Goal: Task Accomplishment & Management: Use online tool/utility

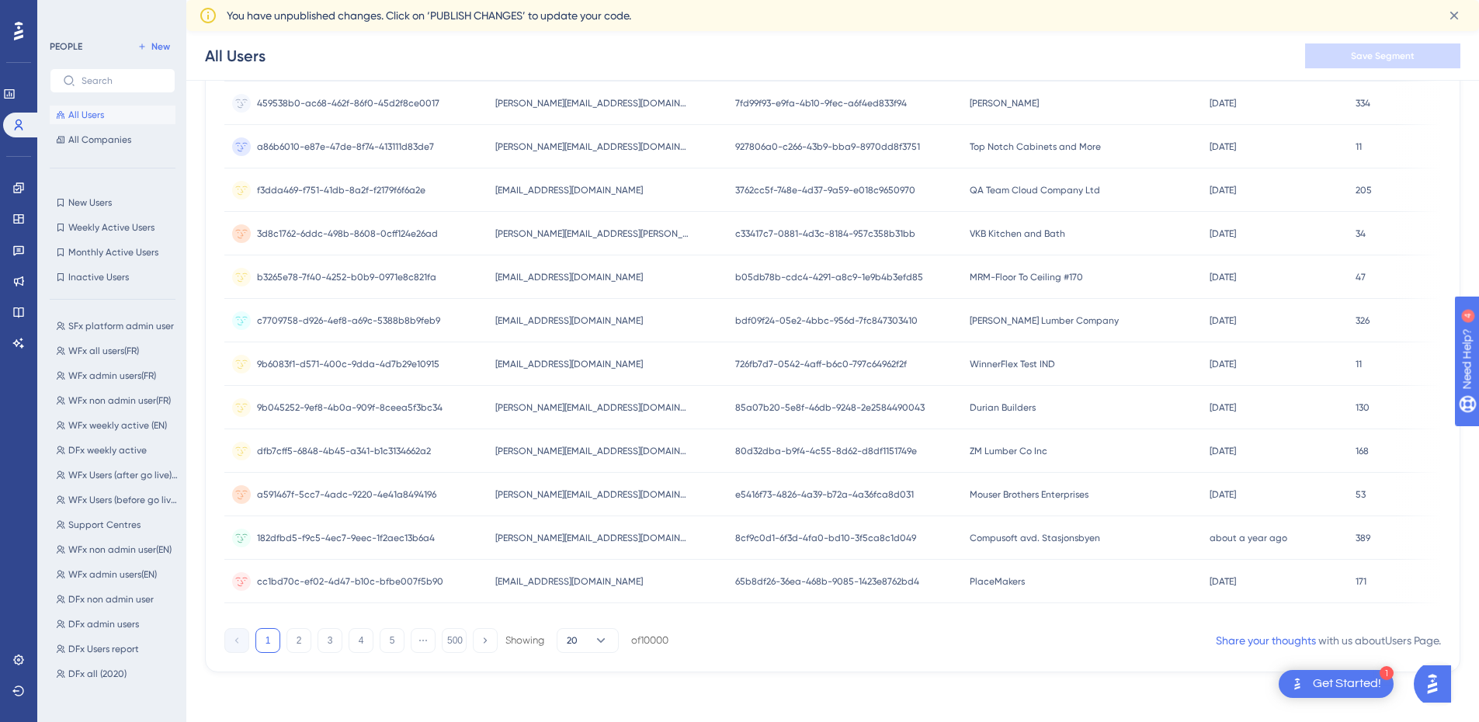
scroll to position [153, 0]
click at [130, 641] on span "DFx Users report" at bounding box center [103, 647] width 71 height 12
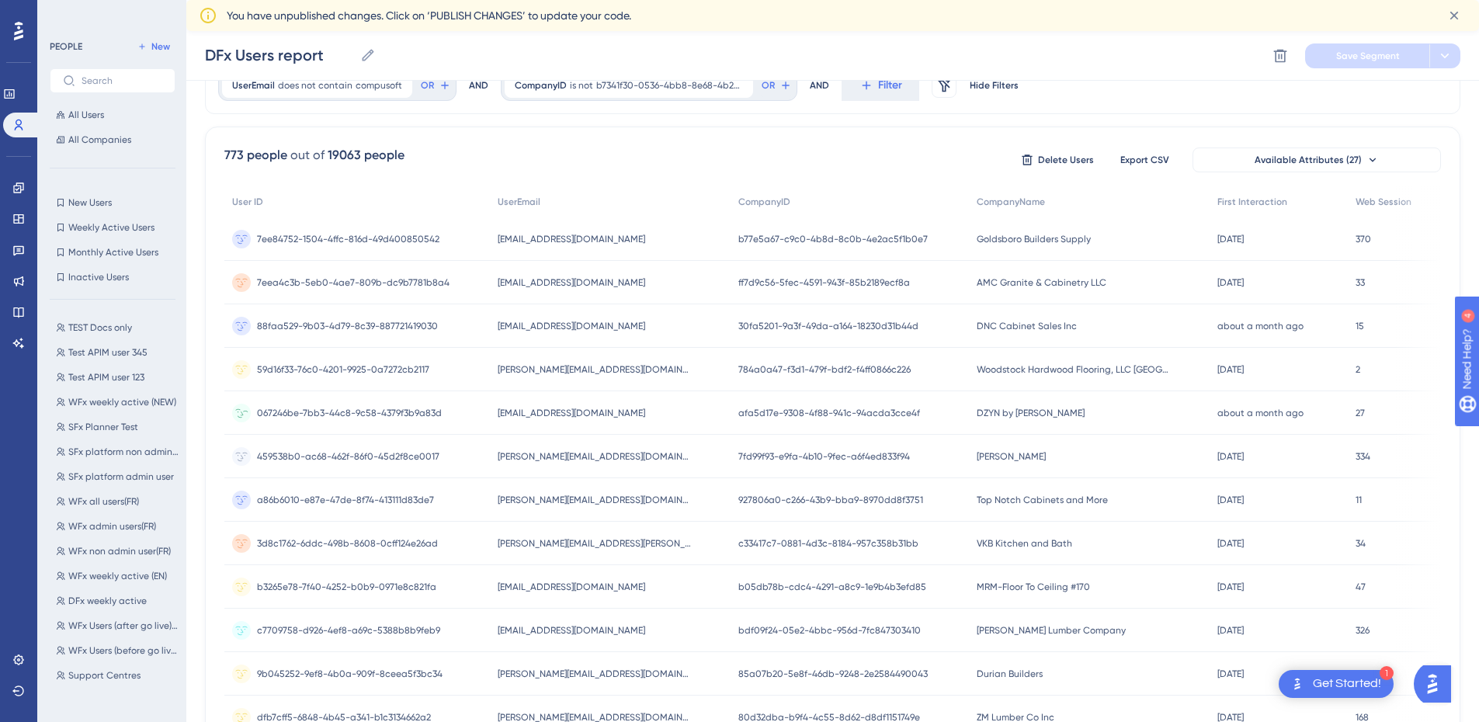
scroll to position [0, 0]
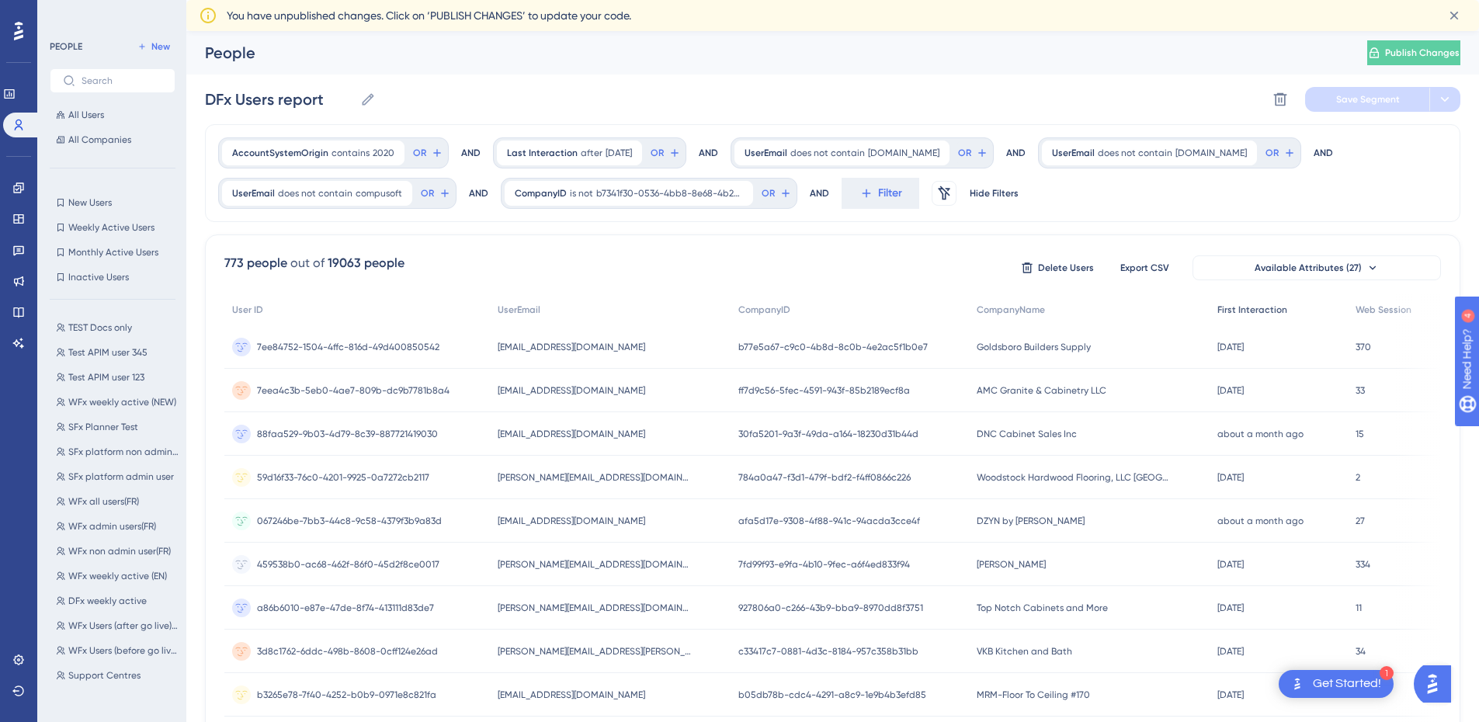
click at [1252, 311] on span "First Interaction" at bounding box center [1252, 310] width 70 height 12
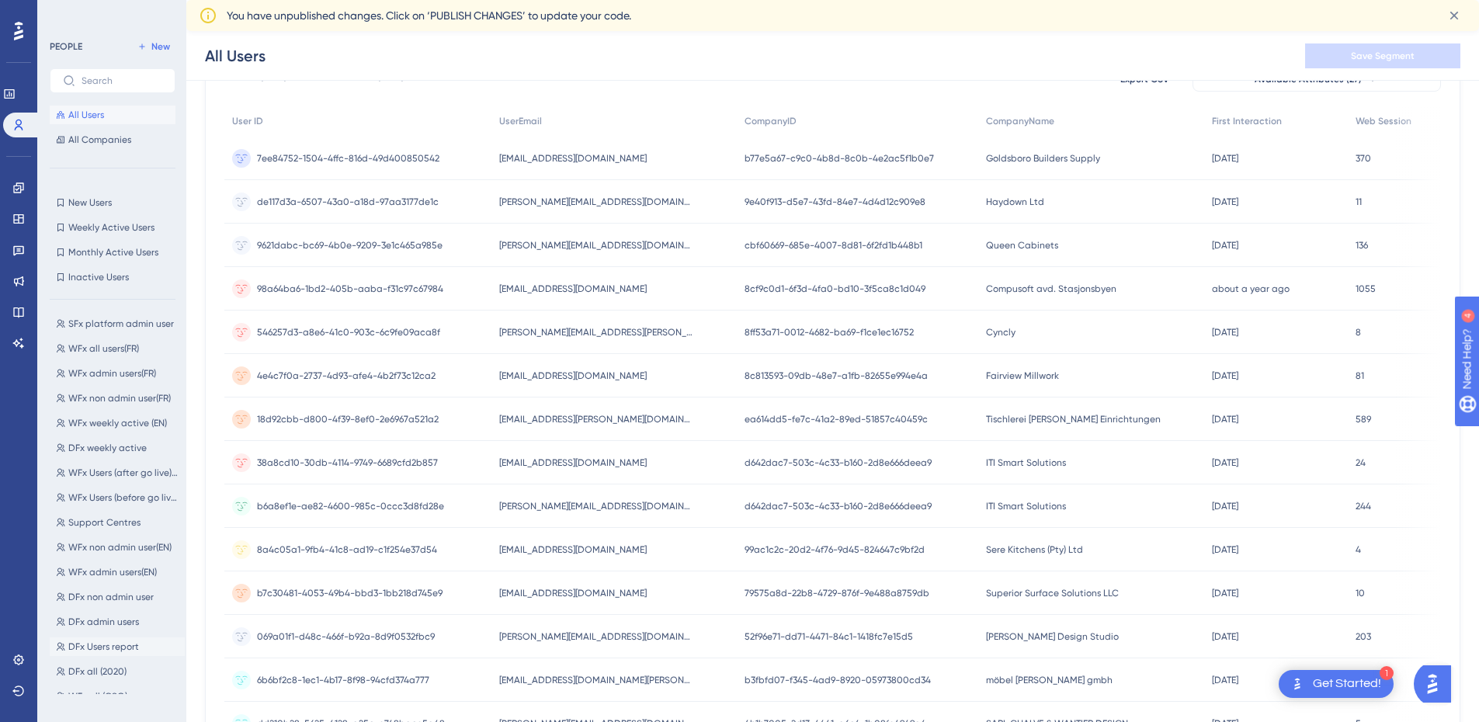
scroll to position [155, 0]
click at [140, 646] on button "DFx Users report DFx Users report" at bounding box center [117, 646] width 135 height 19
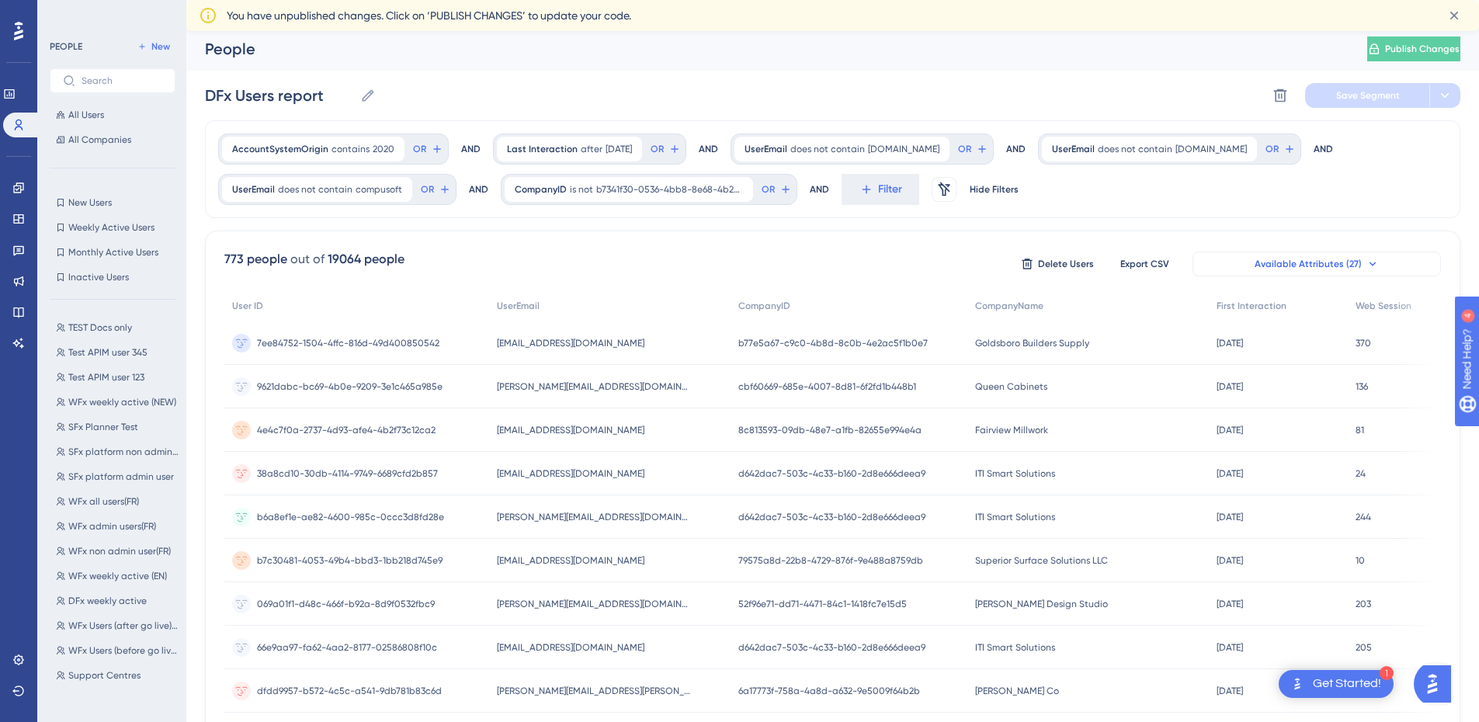
scroll to position [0, 0]
click at [1281, 305] on div "First Interaction" at bounding box center [1278, 310] width 139 height 32
